Goal: Understand process/instructions: Learn about a topic

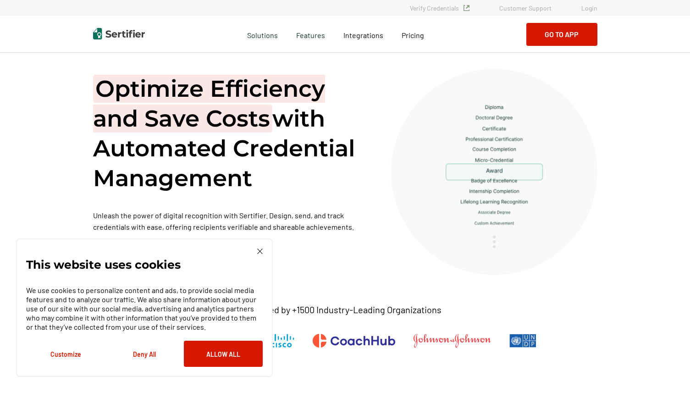
click at [590, 7] on link "Login" at bounding box center [590, 8] width 16 height 8
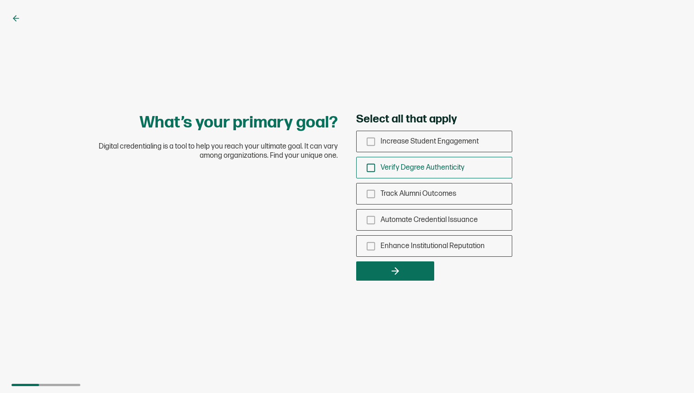
click at [418, 166] on span "Verify Degree Authenticity" at bounding box center [422, 167] width 84 height 9
click at [0, 0] on input "Verify Degree Authenticity" at bounding box center [0, 0] width 0 height 0
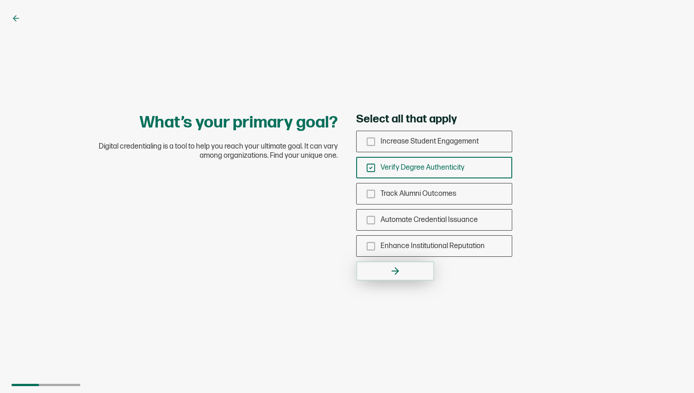
click at [397, 266] on icon "button" at bounding box center [394, 271] width 11 height 11
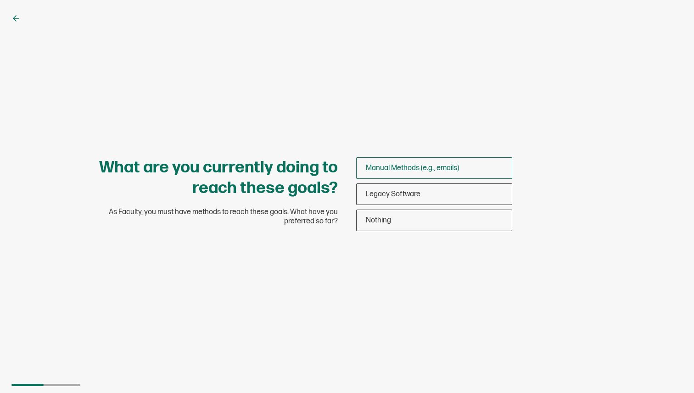
click at [396, 173] on div "Manual Methods (e.g., emails)" at bounding box center [433, 168] width 155 height 22
click at [0, 0] on input "Manual Methods (e.g., emails)" at bounding box center [0, 0] width 0 height 0
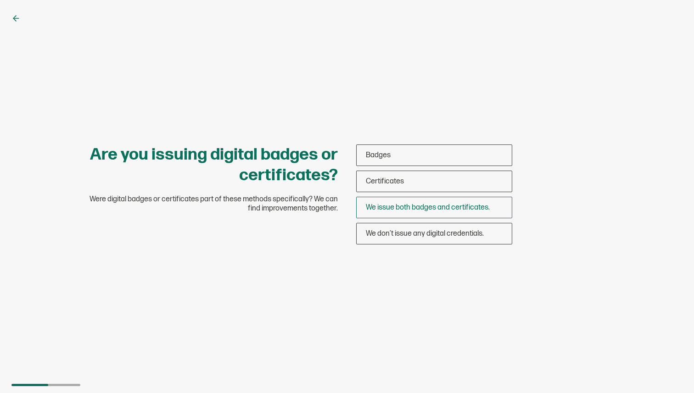
click at [380, 211] on div "We issue both badges and certificates." at bounding box center [433, 208] width 155 height 22
click at [0, 0] on input "We issue both badges and certificates." at bounding box center [0, 0] width 0 height 0
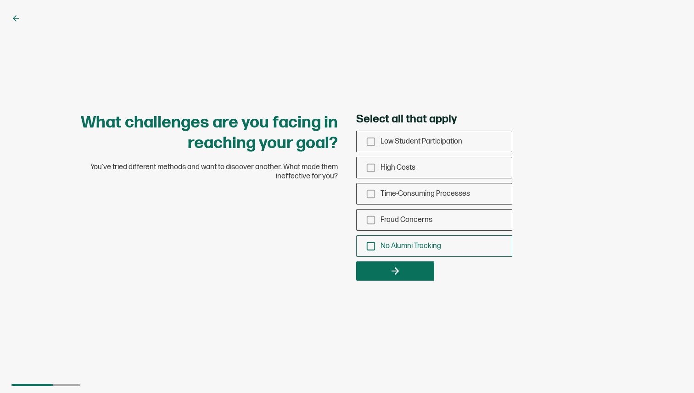
click at [394, 247] on span "No Alumni Tracking" at bounding box center [410, 246] width 61 height 9
click at [0, 0] on input "No Alumni Tracking" at bounding box center [0, 0] width 0 height 0
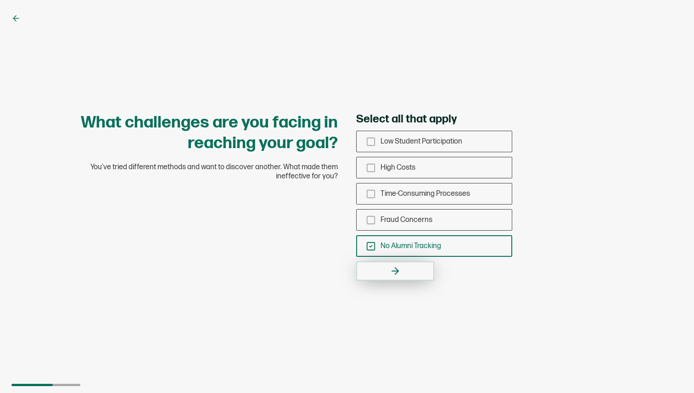
click at [396, 268] on icon "button" at bounding box center [394, 271] width 11 height 11
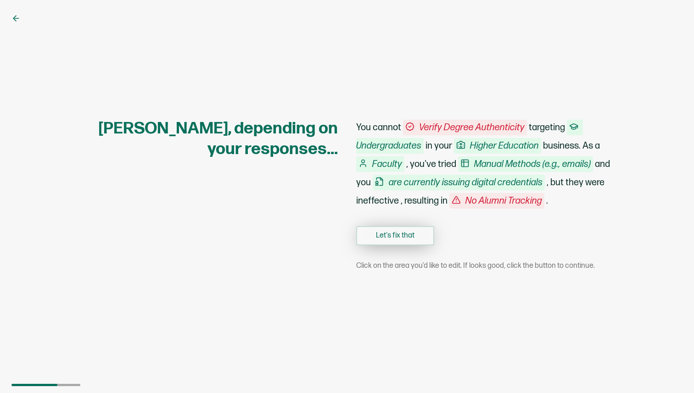
click at [398, 232] on button "Let's fix that" at bounding box center [395, 235] width 78 height 19
